Goal: Obtain resource: Download file/media

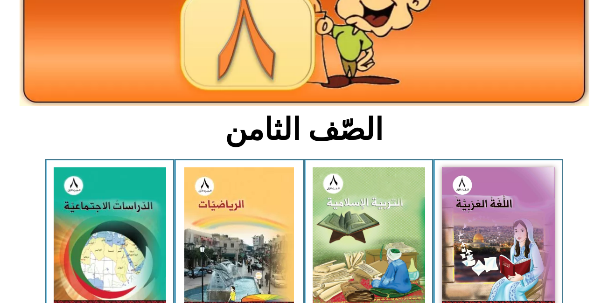
scroll to position [149, 0]
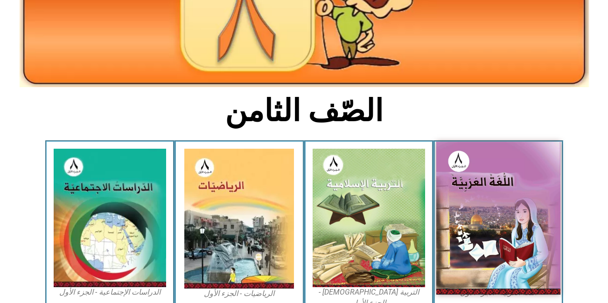
click at [495, 189] on img at bounding box center [498, 218] width 124 height 152
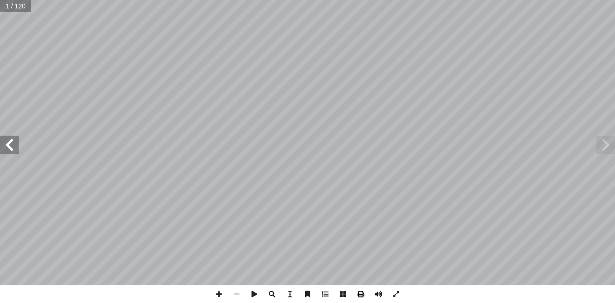
click at [361, 294] on span at bounding box center [361, 294] width 18 height 18
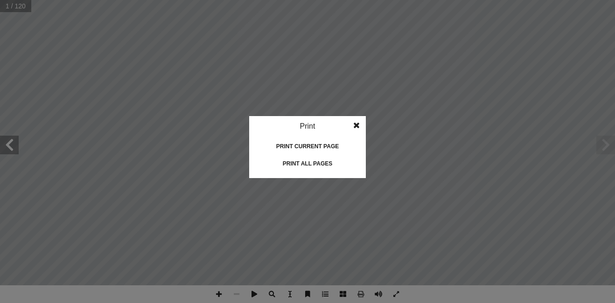
click at [302, 169] on div "Print all pages" at bounding box center [307, 163] width 93 height 15
